Goal: Task Accomplishment & Management: Manage account settings

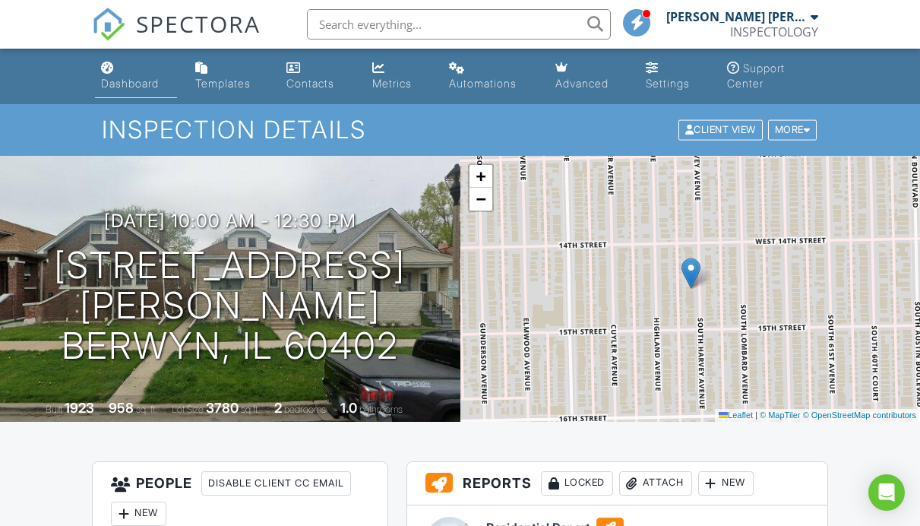
click at [149, 78] on div "Dashboard" at bounding box center [130, 83] width 58 height 13
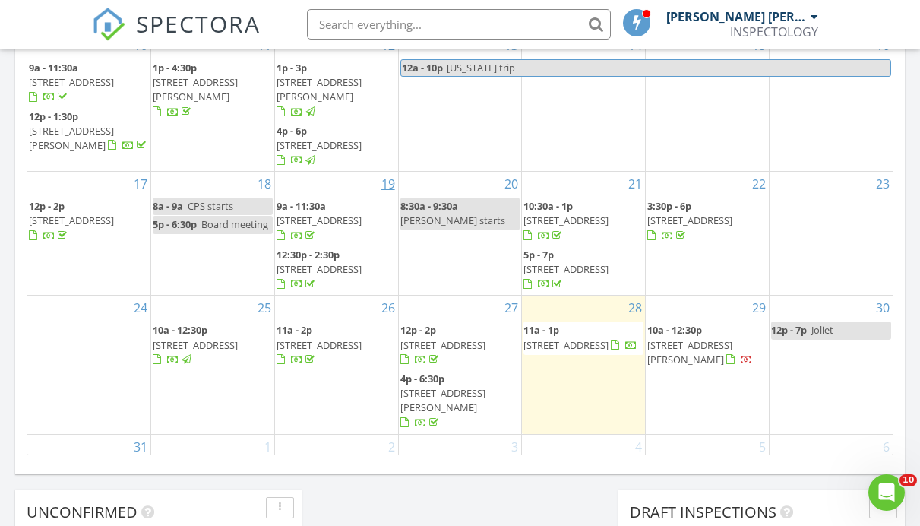
scroll to position [987, 0]
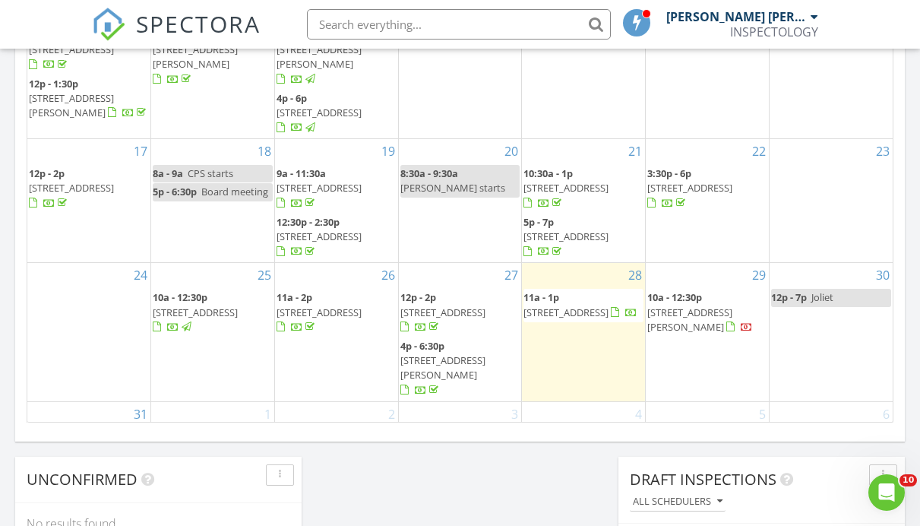
click at [597, 306] on span "[STREET_ADDRESS]" at bounding box center [566, 313] width 85 height 14
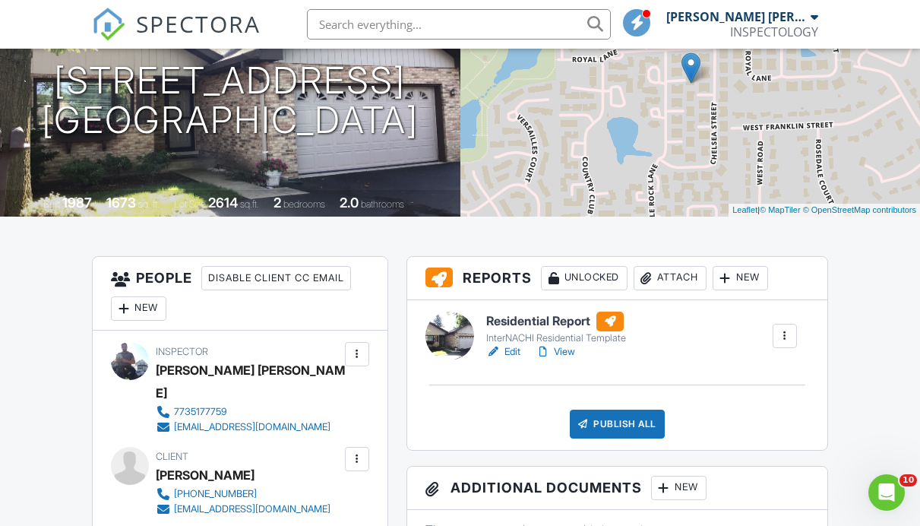
scroll to position [231, 0]
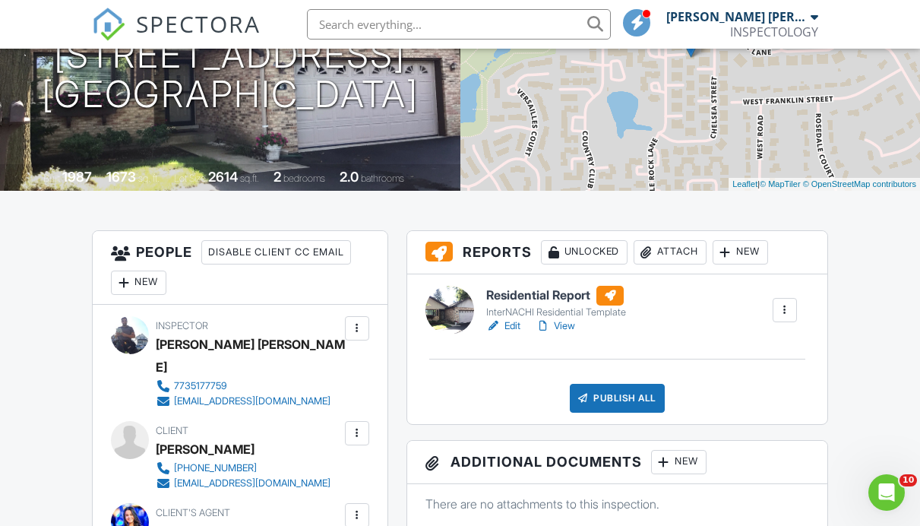
click at [509, 324] on link "Edit" at bounding box center [503, 325] width 34 height 15
